Goal: Information Seeking & Learning: Find specific fact

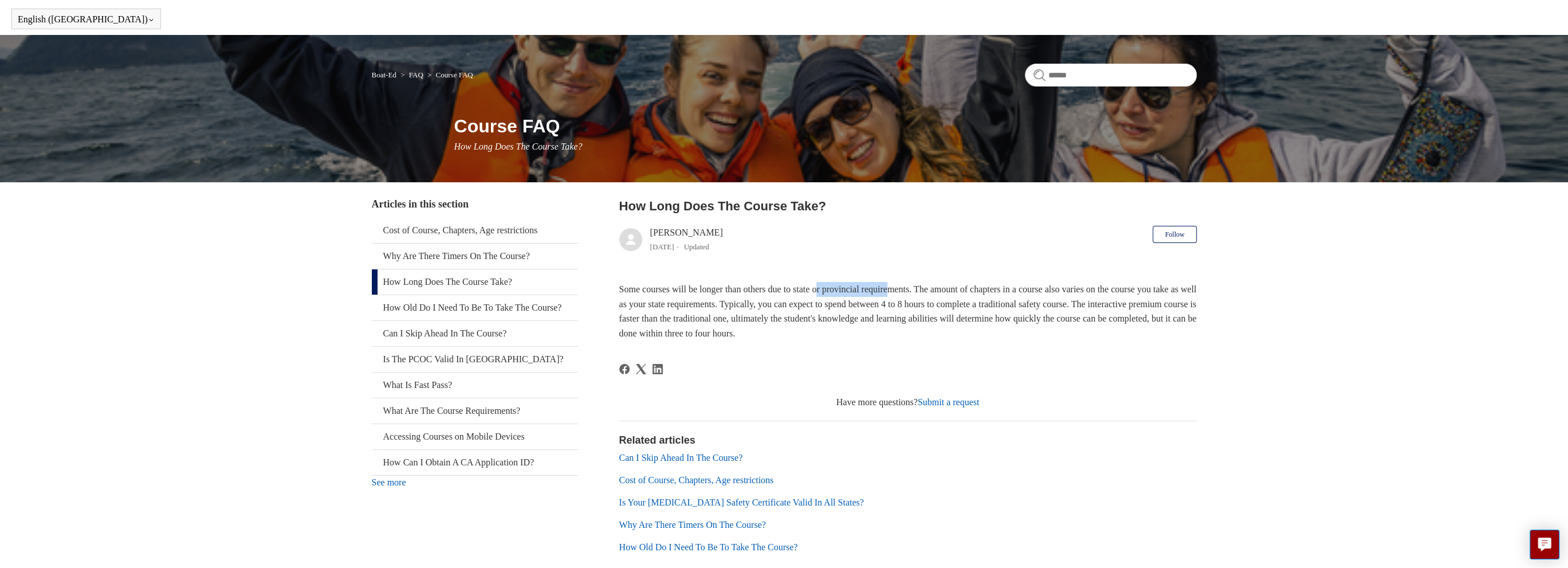
drag, startPoint x: 876, startPoint y: 295, endPoint x: 1099, endPoint y: 305, distance: 223.2
click at [1046, 300] on p "Some courses will be longer than others due to state or provincial requirements…" at bounding box center [908, 311] width 578 height 58
click at [1100, 305] on p "Some courses will be longer than others due to state or provincial requirements…" at bounding box center [908, 311] width 578 height 58
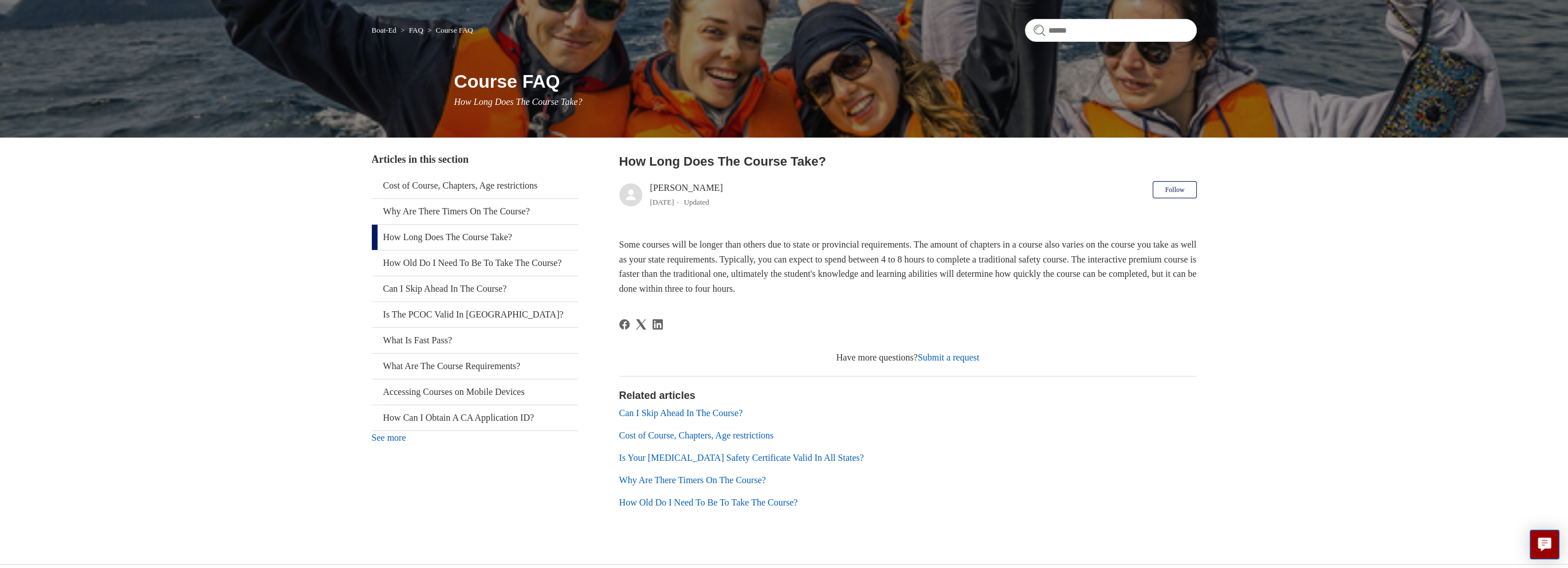
scroll to position [103, 0]
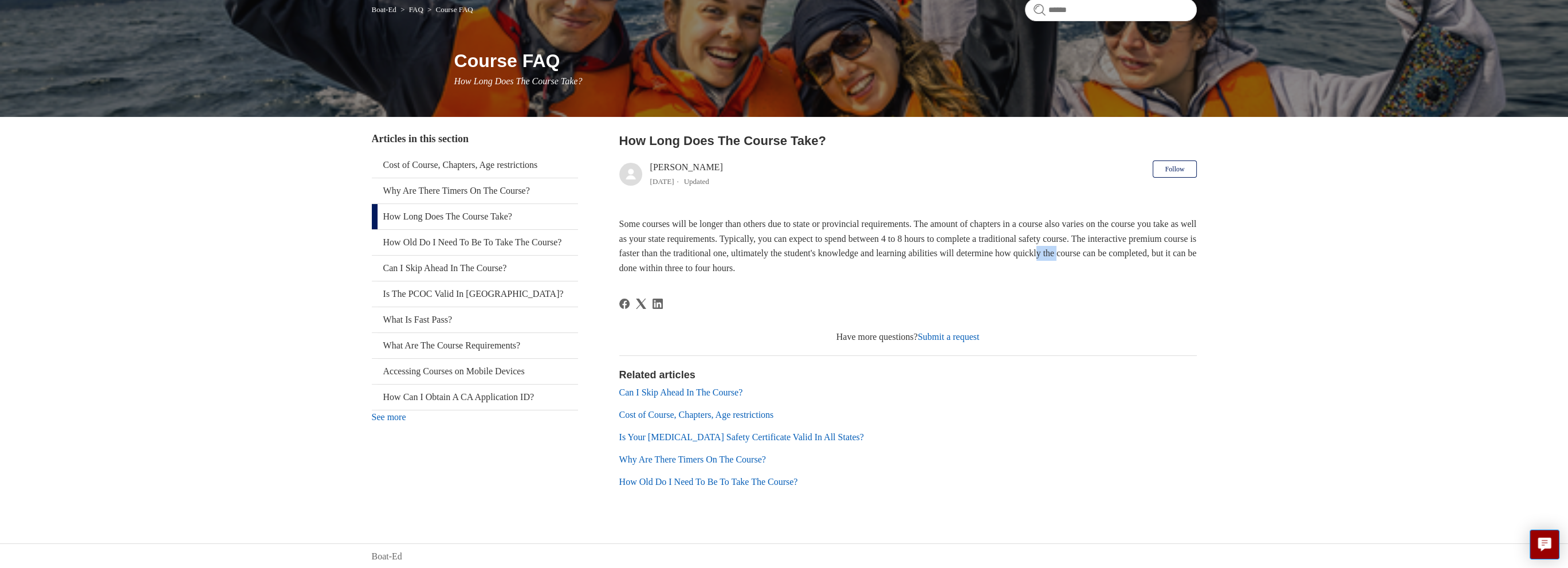
drag, startPoint x: 645, startPoint y: 266, endPoint x: 869, endPoint y: 249, distance: 224.6
click at [782, 253] on p "Some courses will be longer than others due to state or provincial requirements…" at bounding box center [908, 246] width 578 height 58
click at [869, 249] on p "Some courses will be longer than others due to state or provincial requirements…" at bounding box center [908, 246] width 578 height 58
drag, startPoint x: 859, startPoint y: 255, endPoint x: 912, endPoint y: 255, distance: 53.0
click at [888, 255] on p "Some courses will be longer than others due to state or provincial requirements…" at bounding box center [908, 246] width 578 height 58
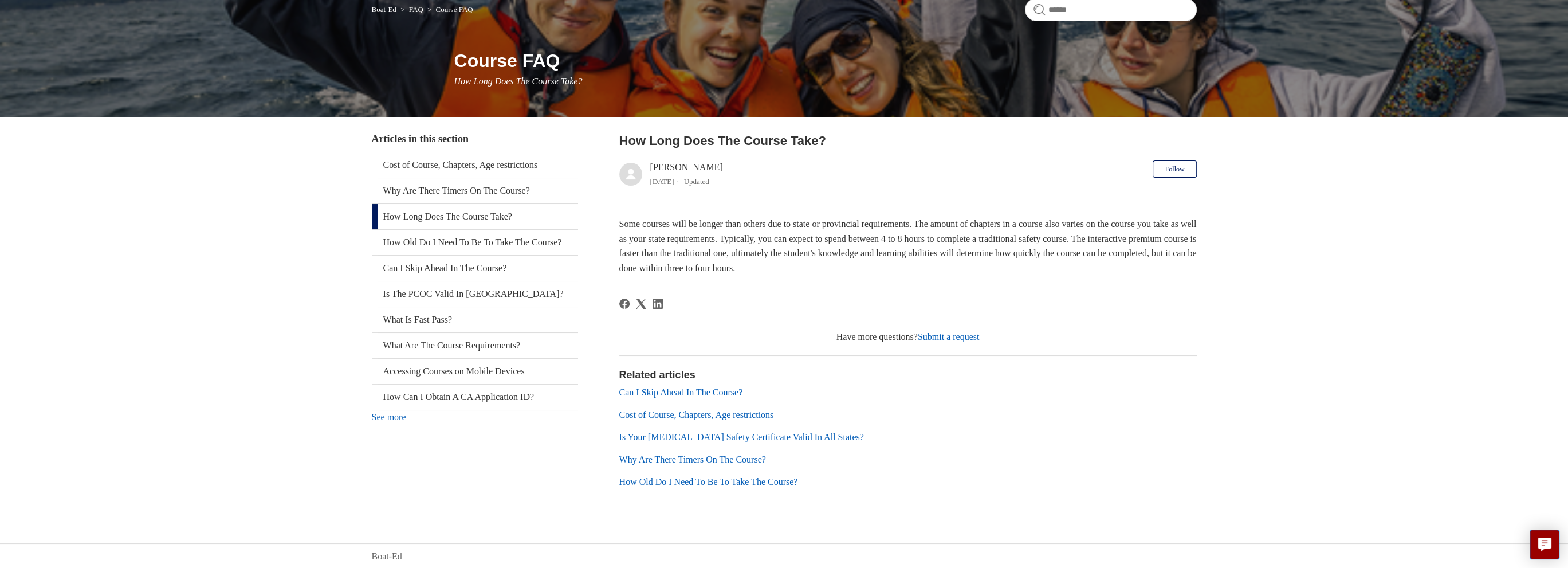
click at [921, 253] on p "Some courses will be longer than others due to state or provincial requirements…" at bounding box center [908, 246] width 578 height 58
drag, startPoint x: 776, startPoint y: 264, endPoint x: 921, endPoint y: 268, distance: 145.1
click at [914, 268] on p "Some courses will be longer than others due to state or provincial requirements…" at bounding box center [908, 246] width 578 height 58
click at [921, 268] on p "Some courses will be longer than others due to state or provincial requirements…" at bounding box center [908, 246] width 578 height 58
drag, startPoint x: 776, startPoint y: 269, endPoint x: 951, endPoint y: 275, distance: 175.1
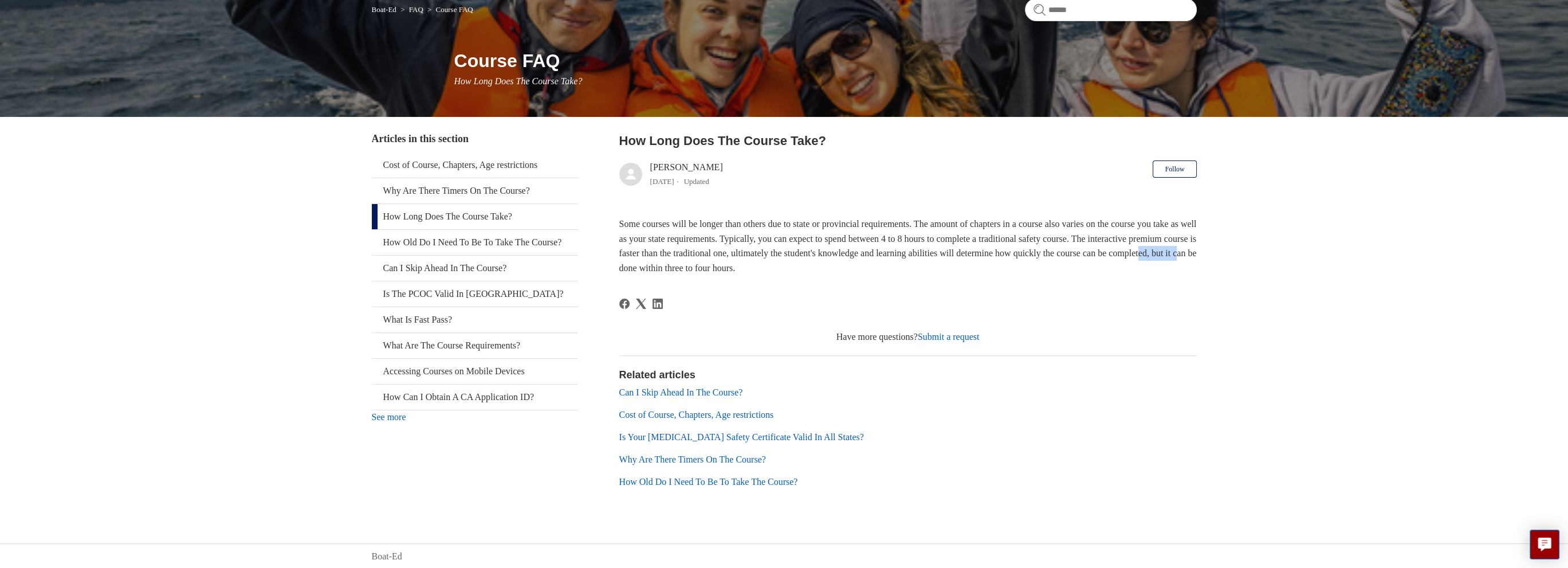
click at [914, 273] on p "Some courses will be longer than others due to state or provincial requirements…" at bounding box center [908, 246] width 578 height 58
click at [951, 275] on article "How Long Does The Course Take? Salim 1 year ago Updated Follow Not yet followed…" at bounding box center [908, 321] width 578 height 378
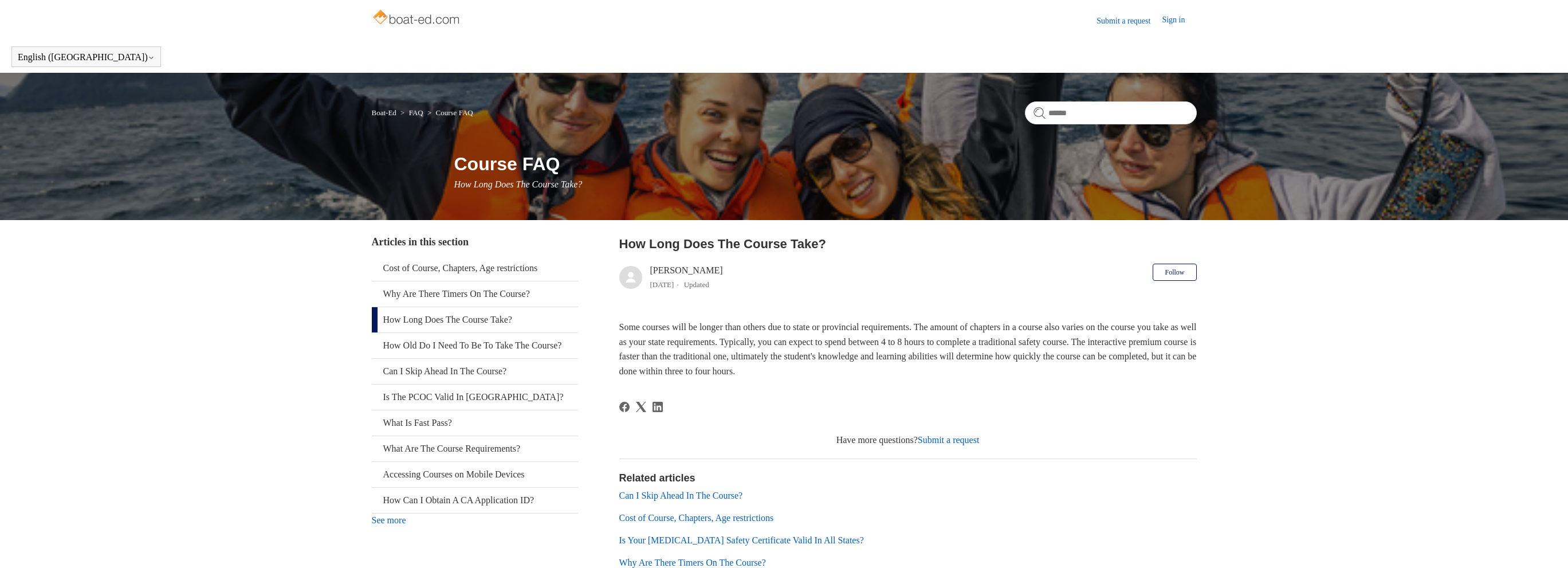
scroll to position [38, 0]
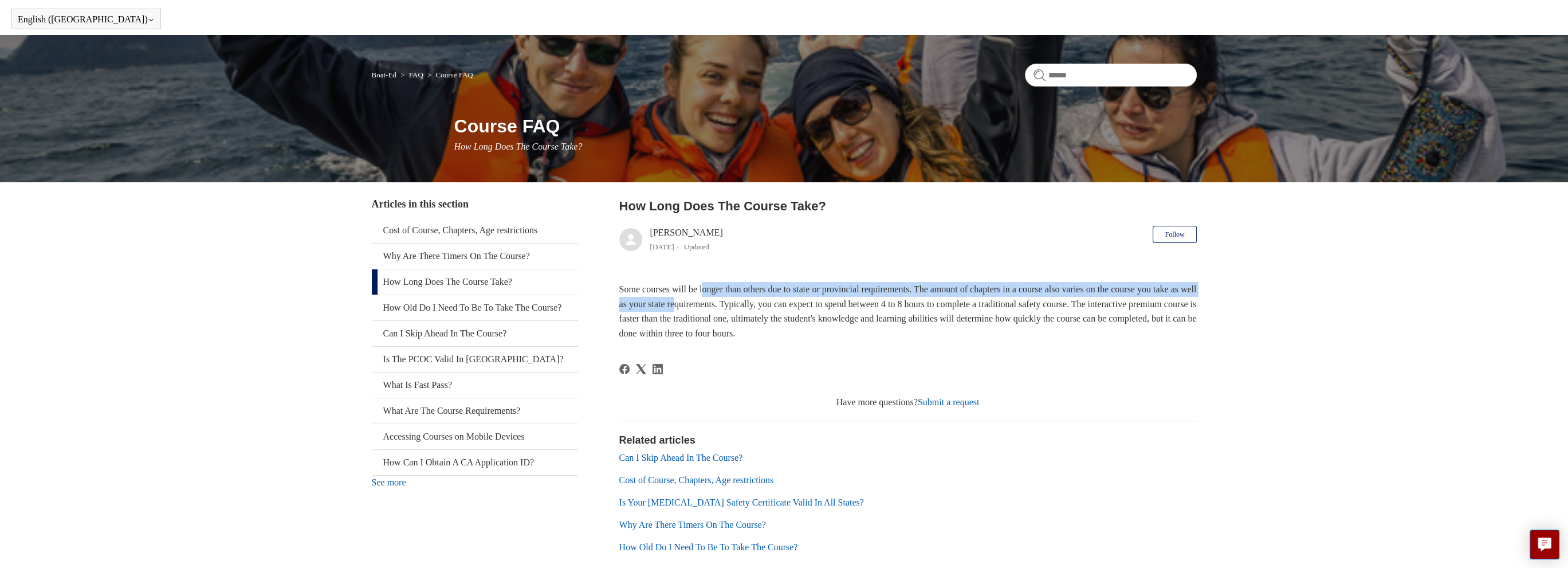
click at [827, 310] on p "Some courses will be longer than others due to state or provincial requirements…" at bounding box center [908, 311] width 578 height 58
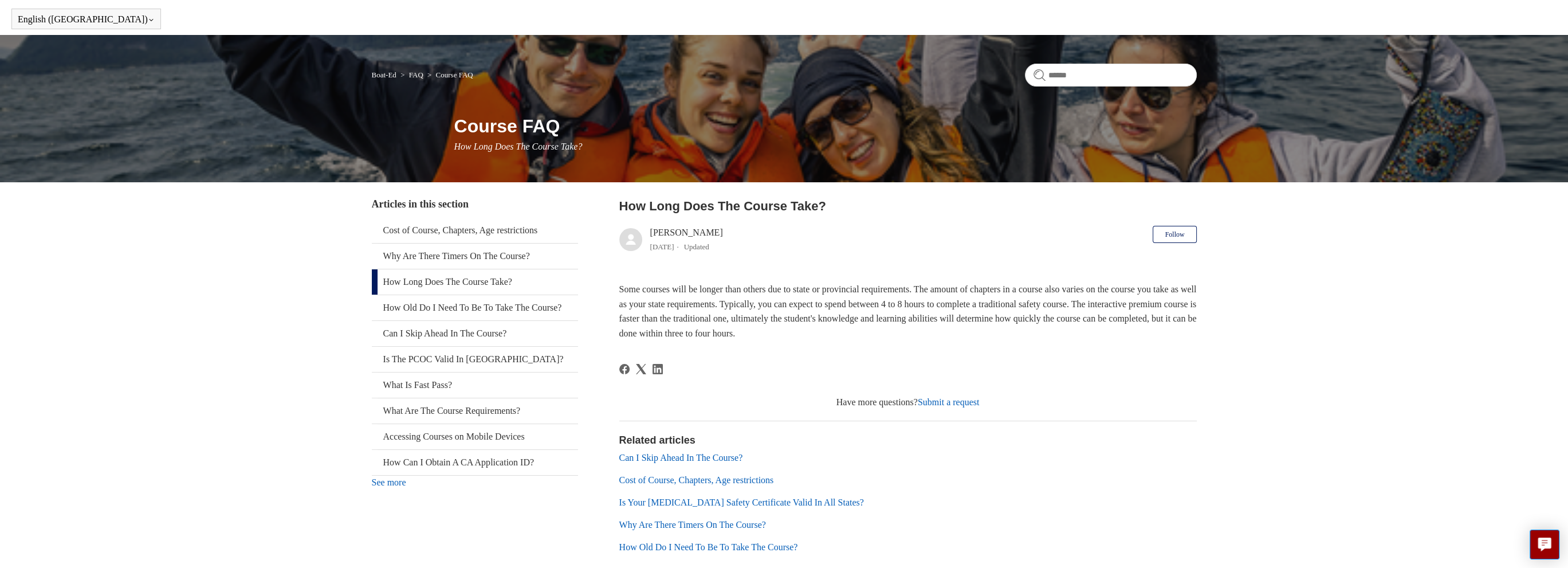
click at [840, 311] on p "Some courses will be longer than others due to state or provincial requirements…" at bounding box center [908, 311] width 578 height 58
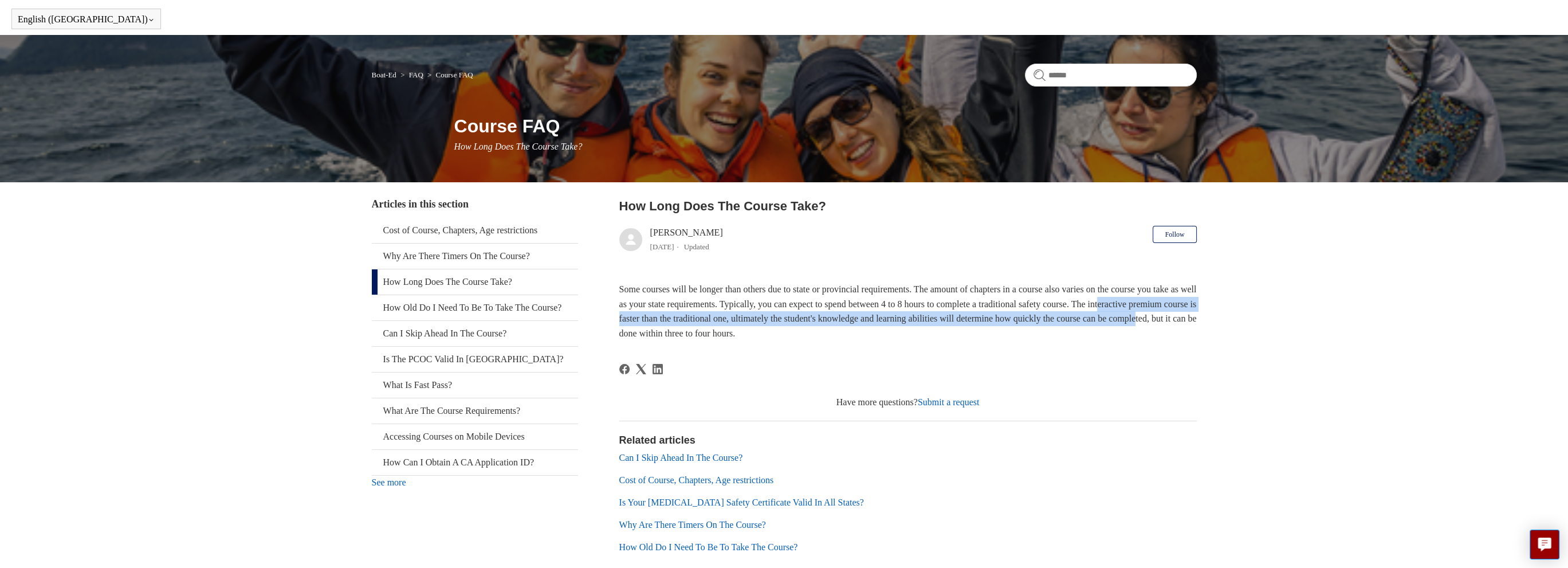
drag, startPoint x: 653, startPoint y: 316, endPoint x: 767, endPoint y: 329, distance: 114.7
click at [753, 327] on p "Some courses will be longer than others due to state or provincial requirements…" at bounding box center [908, 311] width 578 height 58
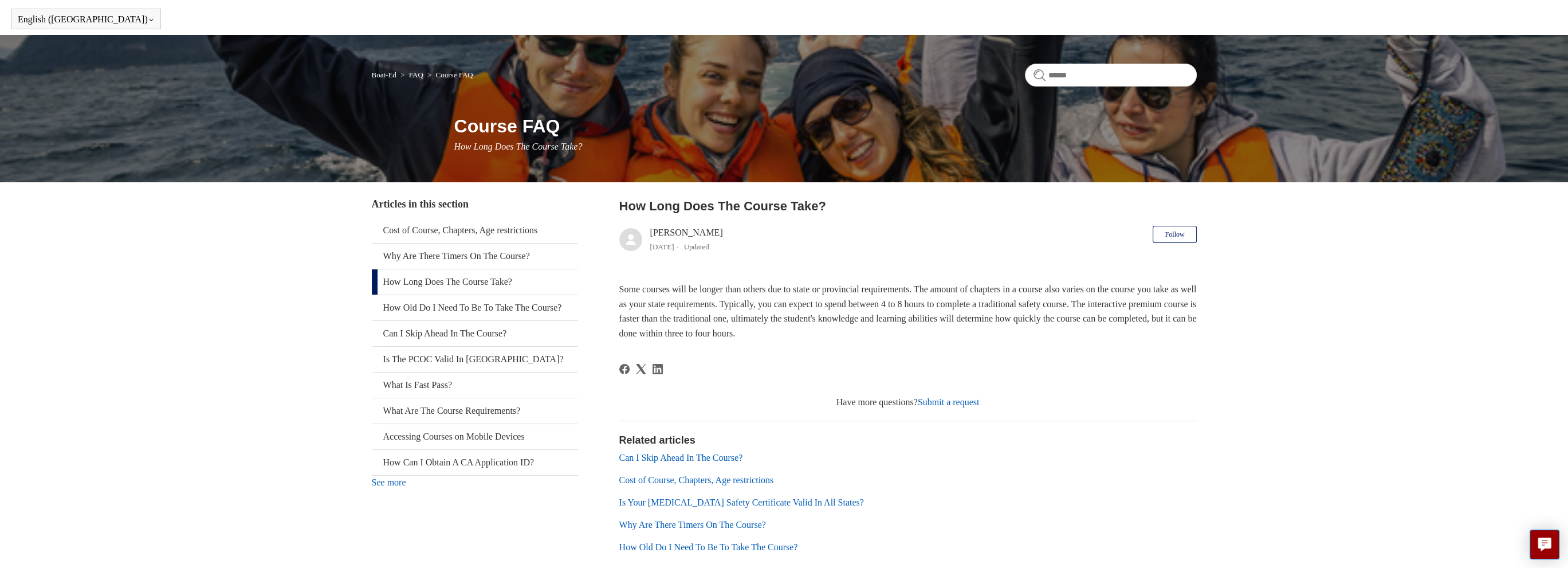
click at [767, 329] on p "Some courses will be longer than others due to state or provincial requirements…" at bounding box center [908, 311] width 578 height 58
